Goal: Transaction & Acquisition: Purchase product/service

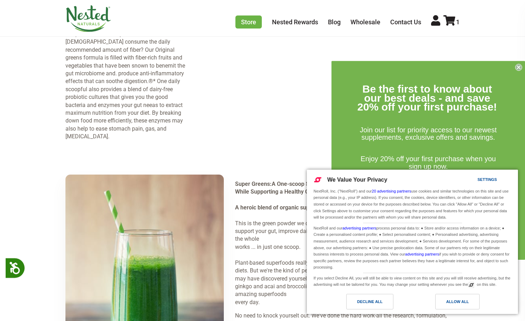
scroll to position [964, 0]
